Goal: Find specific page/section: Find specific page/section

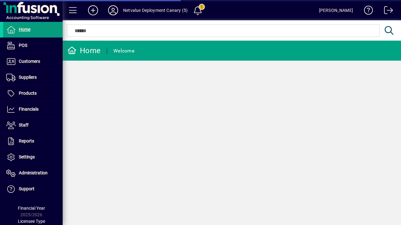
click at [113, 10] on icon at bounding box center [113, 10] width 13 height 10
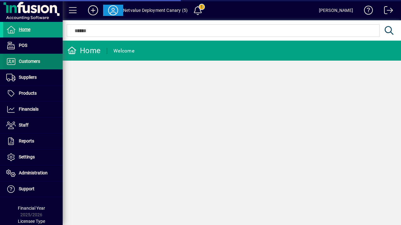
click at [30, 62] on span "Customers" at bounding box center [29, 61] width 21 height 5
